Goal: Register for event/course

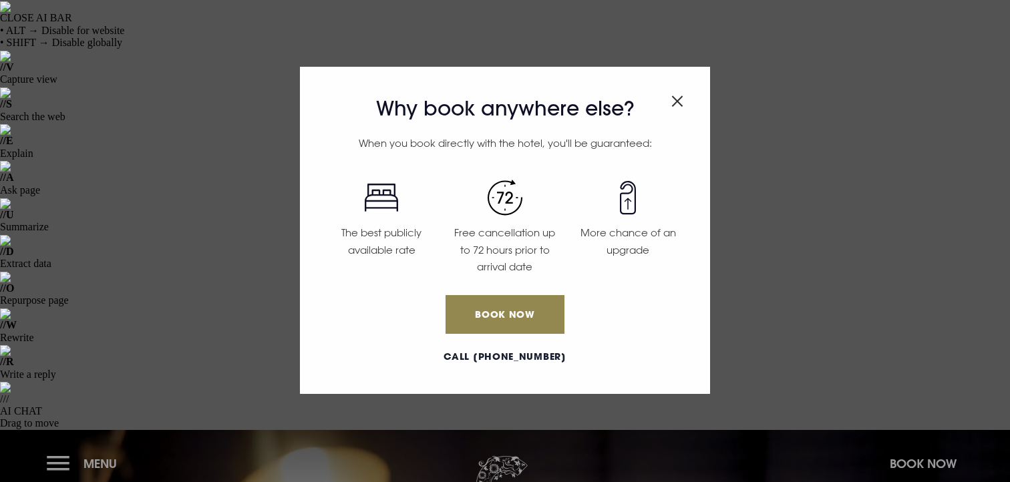
click at [686, 108] on h3 "Why book anywhere else?" at bounding box center [505, 109] width 370 height 24
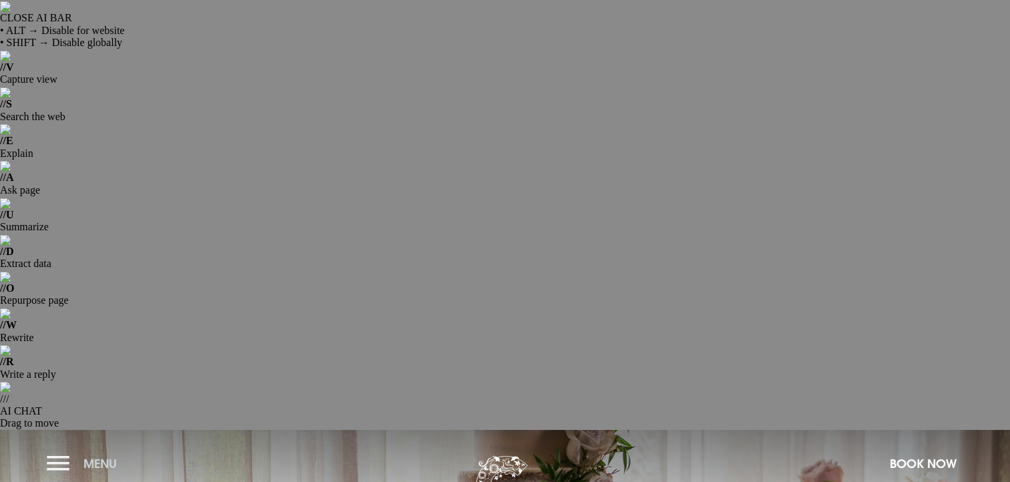
click at [78, 450] on button "Menu" at bounding box center [85, 464] width 77 height 29
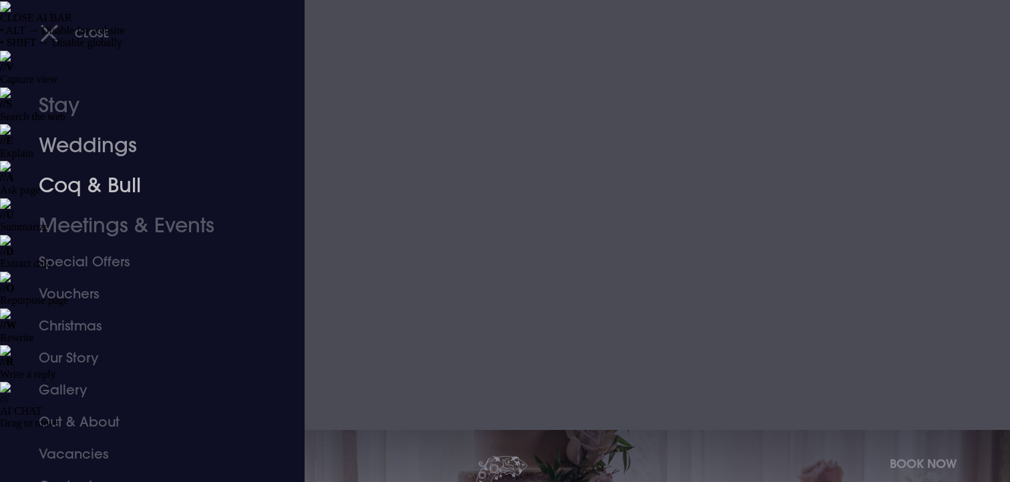
click at [116, 151] on link "Weddings" at bounding box center [144, 146] width 211 height 40
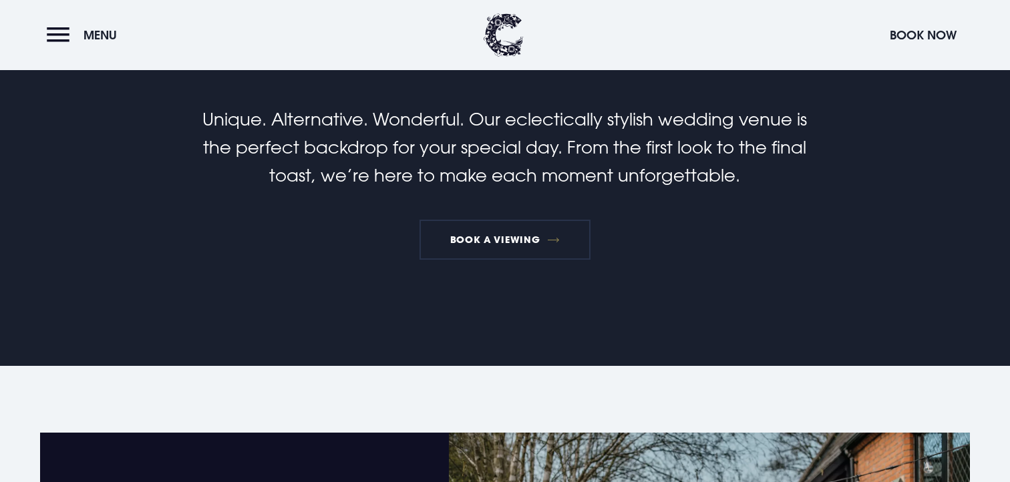
scroll to position [972, 0]
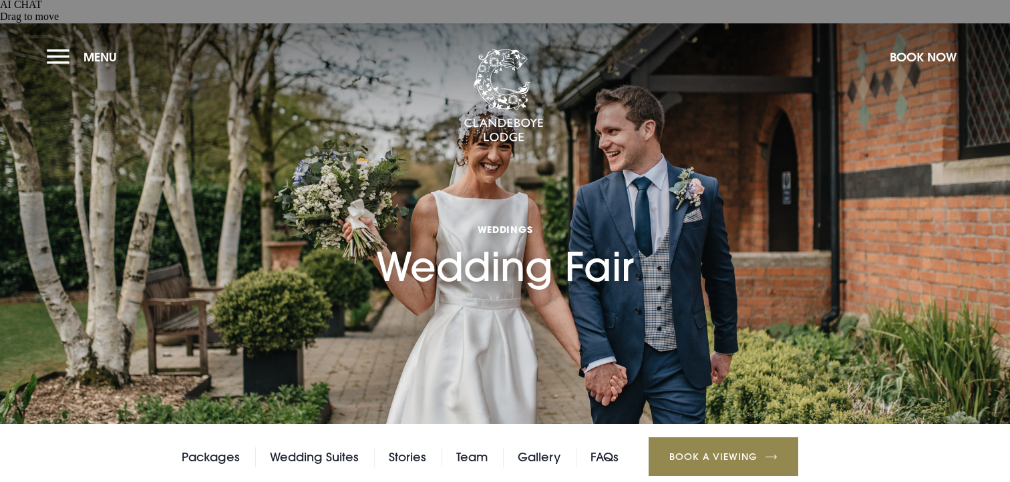
scroll to position [466, 0]
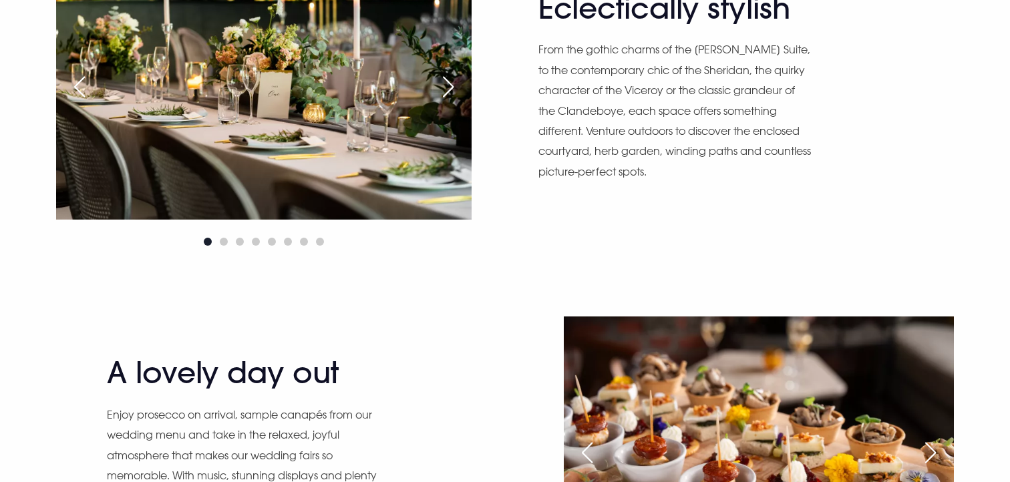
scroll to position [2026, 0]
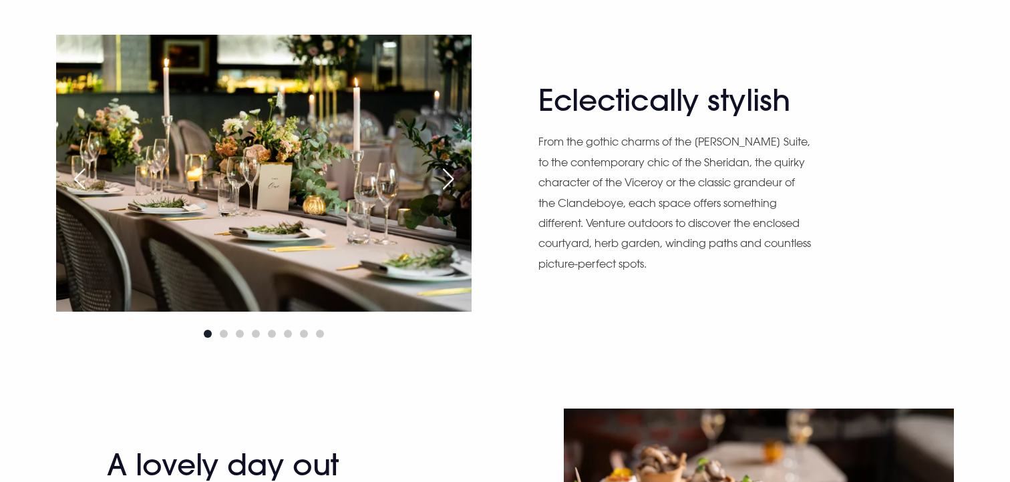
scroll to position [1914, 0]
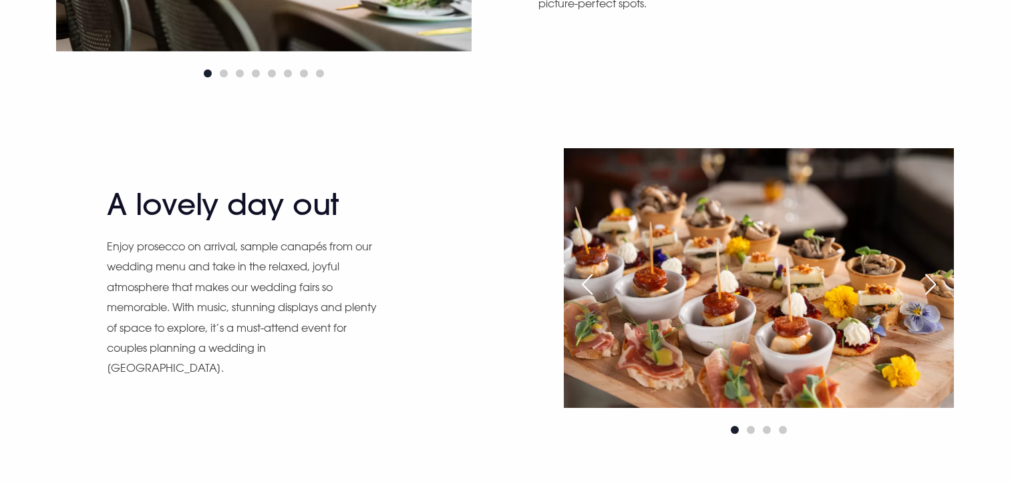
scroll to position [2186, 0]
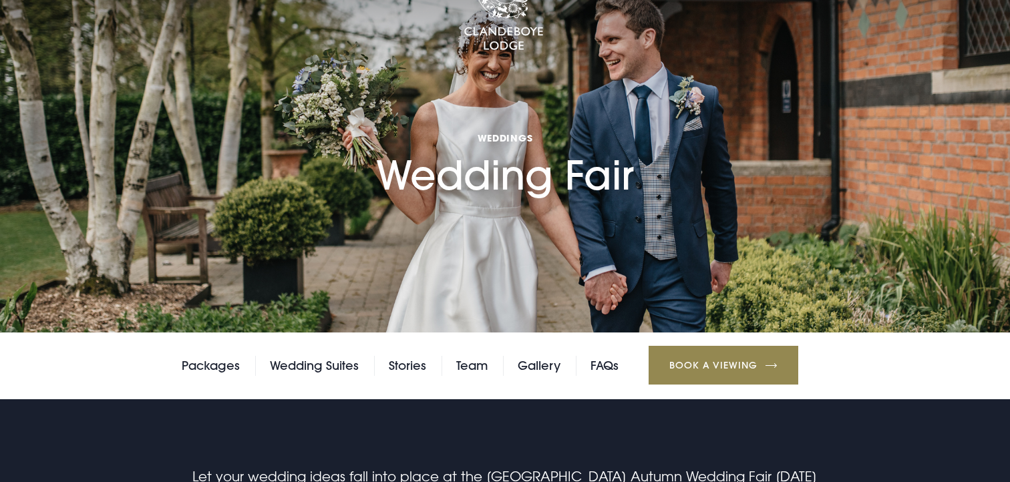
scroll to position [0, 0]
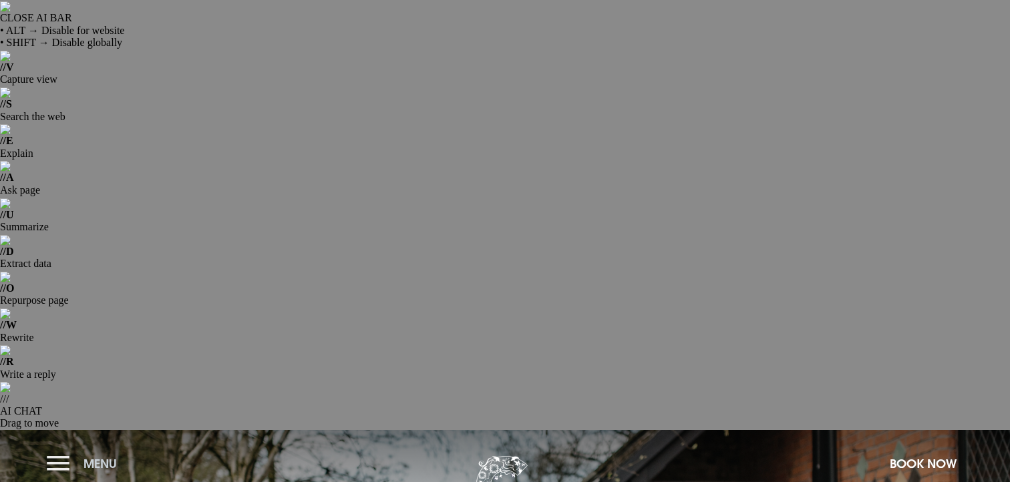
click at [72, 450] on button "Menu" at bounding box center [85, 464] width 77 height 29
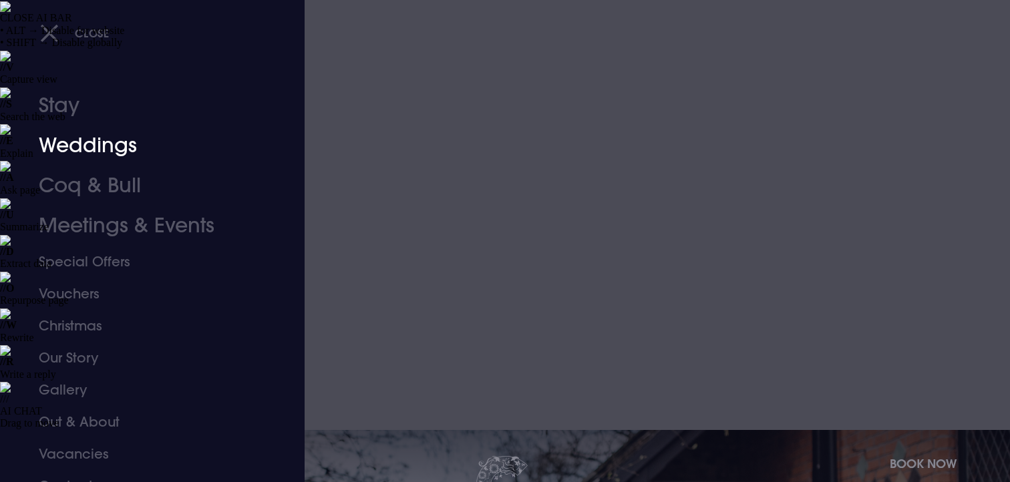
click at [80, 147] on link "Weddings" at bounding box center [144, 146] width 211 height 40
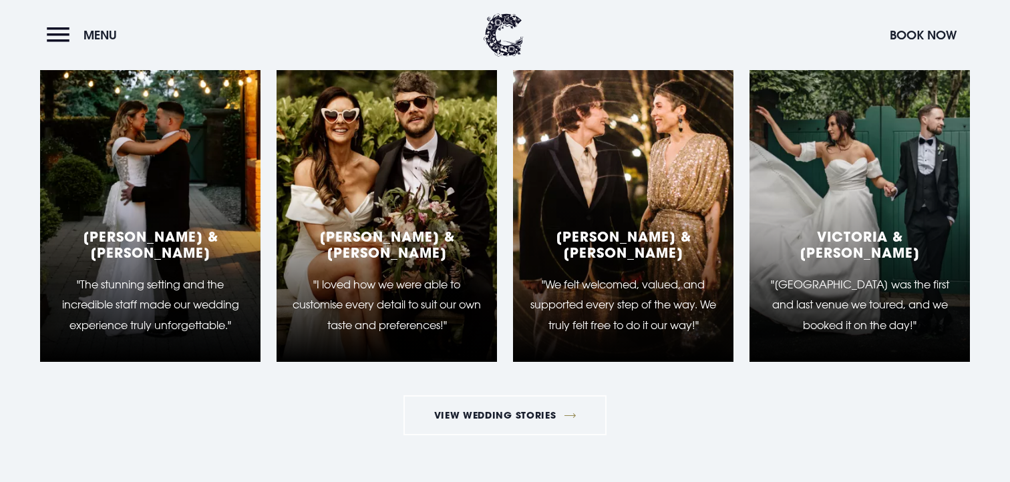
scroll to position [5194, 0]
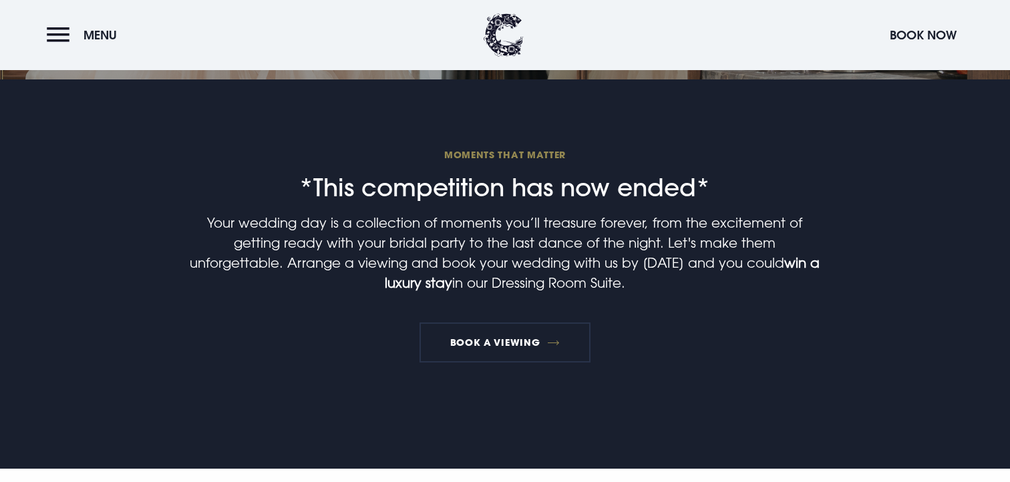
scroll to position [780, 0]
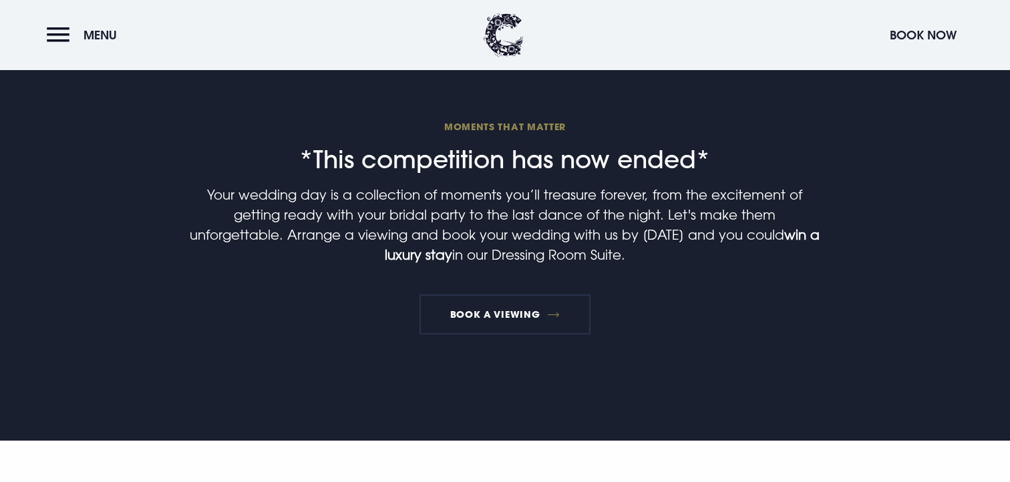
drag, startPoint x: 258, startPoint y: 412, endPoint x: 186, endPoint y: 345, distance: 98.3
drag, startPoint x: 184, startPoint y: 345, endPoint x: 306, endPoint y: 417, distance: 142.0
copy em "An overnight stay for two in the Dressing Room Suite the night before your wedd…"
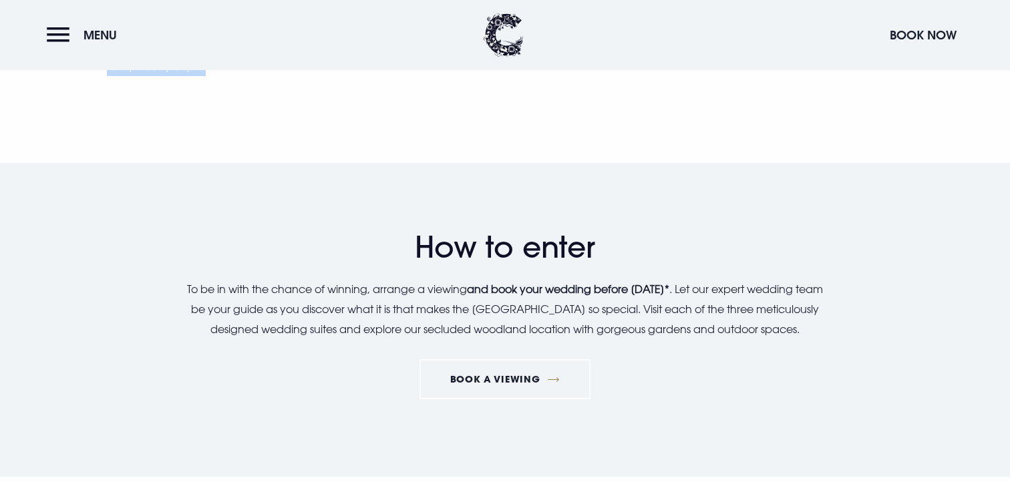
scroll to position [1620, 0]
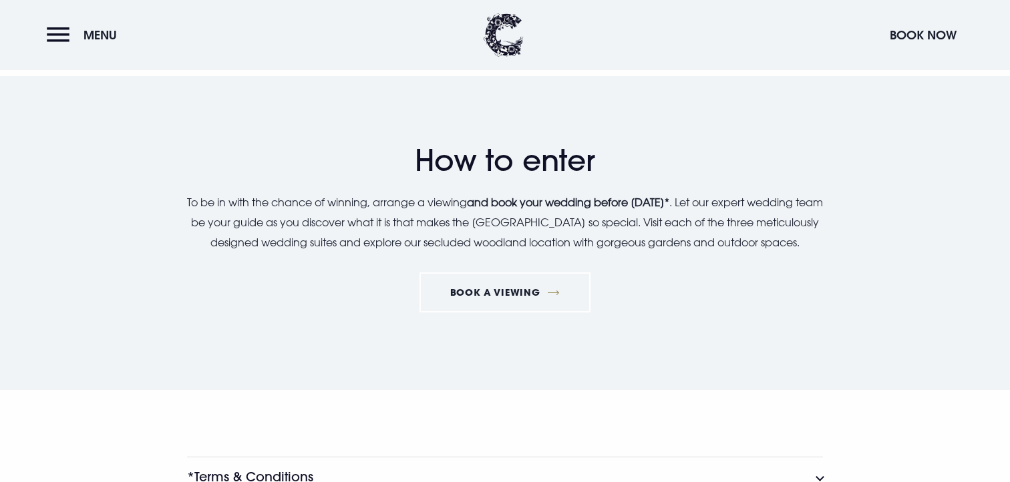
click at [292, 470] on h3 "*Terms & Conditions" at bounding box center [250, 477] width 126 height 15
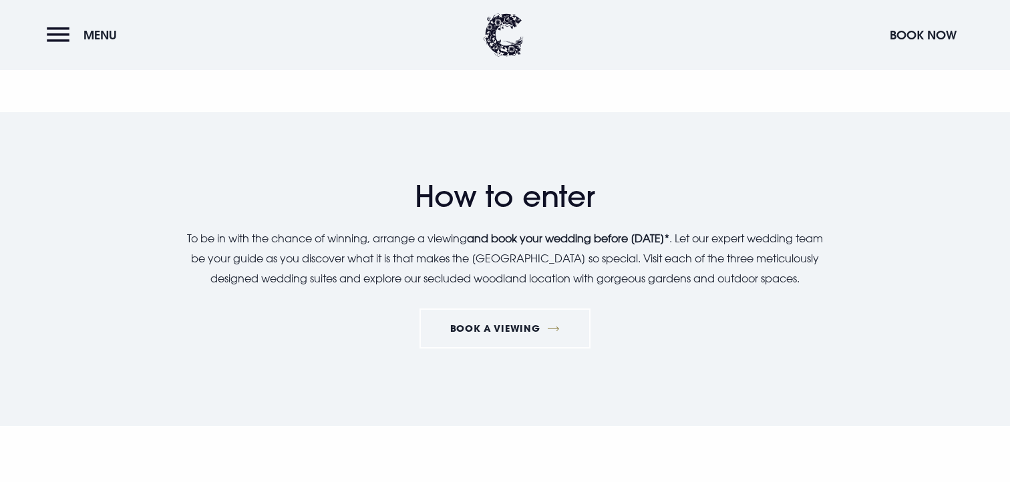
scroll to position [1610, 0]
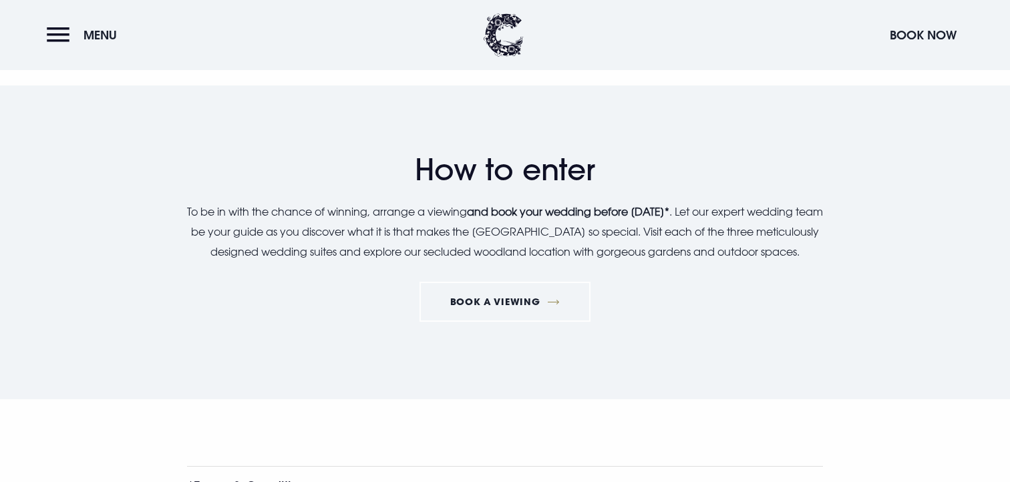
drag, startPoint x: 500, startPoint y: 454, endPoint x: 174, endPoint y: 125, distance: 464.0
copy ul "This competition is open to all couples aged 18 years and over, excluding emplo…"
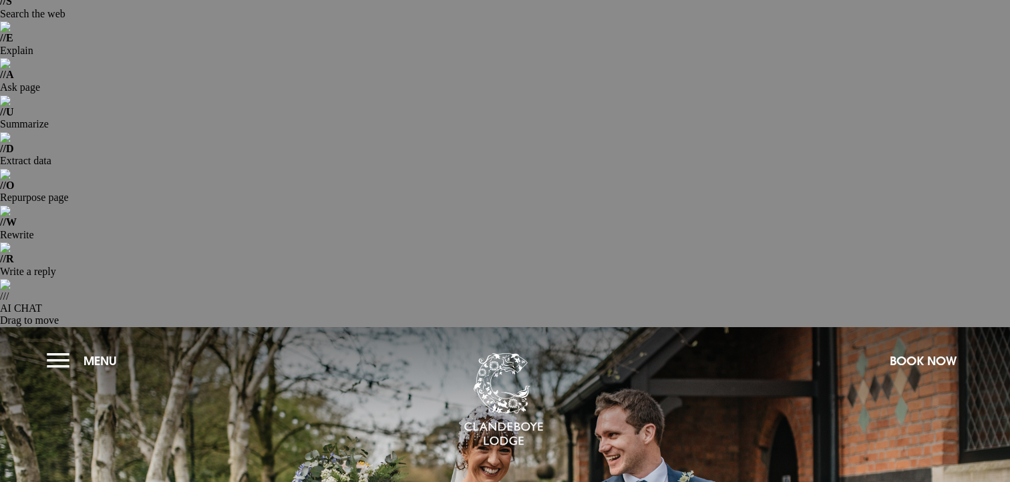
scroll to position [458, 0]
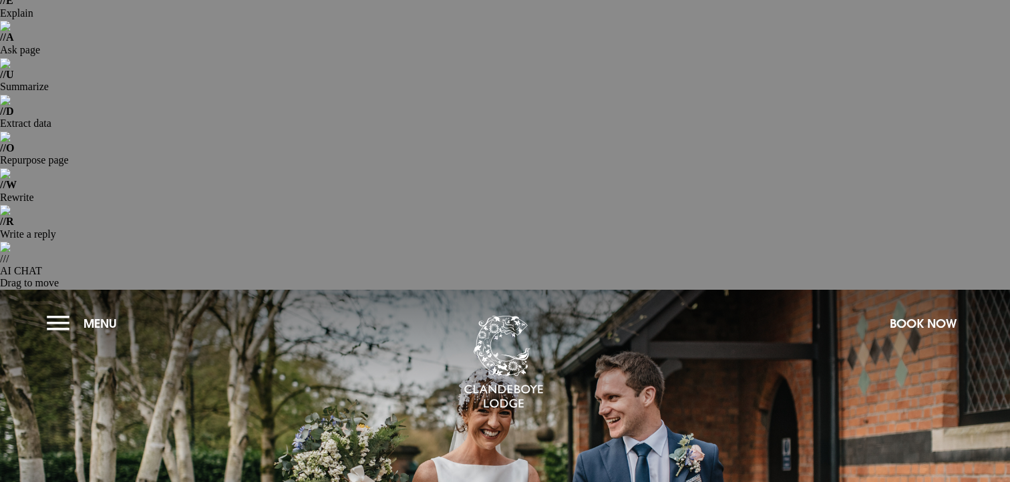
scroll to position [142, 0]
